Goal: Task Accomplishment & Management: Manage account settings

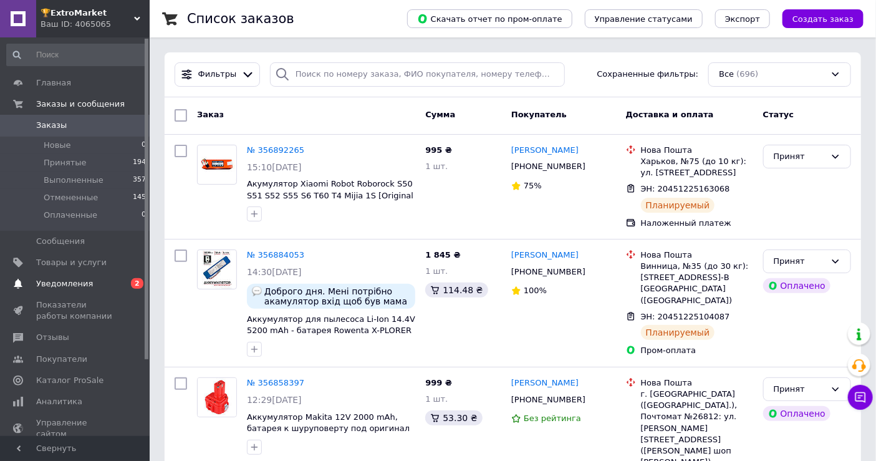
click at [98, 279] on span "Уведомления" at bounding box center [75, 283] width 79 height 11
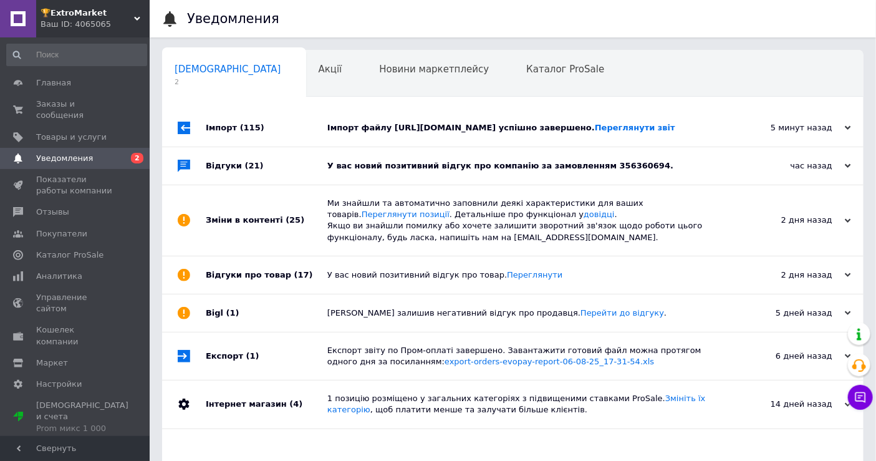
click at [204, 171] on div at bounding box center [184, 165] width 44 height 37
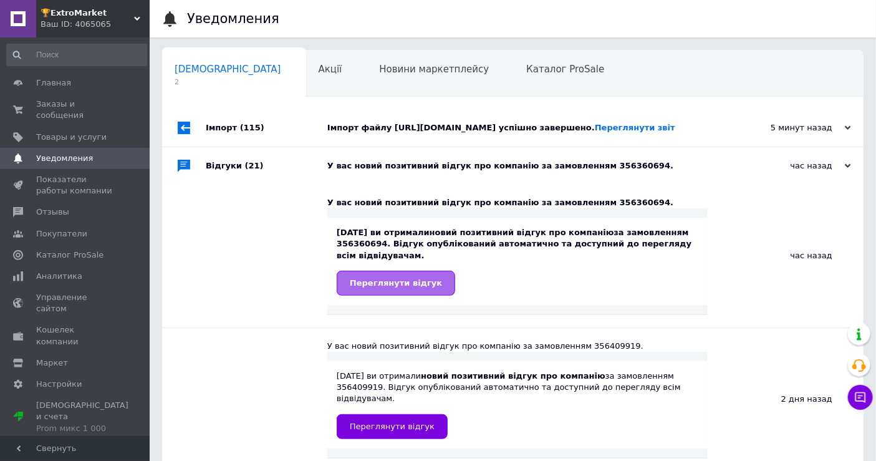
click at [402, 287] on span "Переглянути відгук" at bounding box center [396, 282] width 92 height 9
click at [86, 109] on span "Заказы и сообщения" at bounding box center [75, 110] width 79 height 22
